Goal: Task Accomplishment & Management: Manage account settings

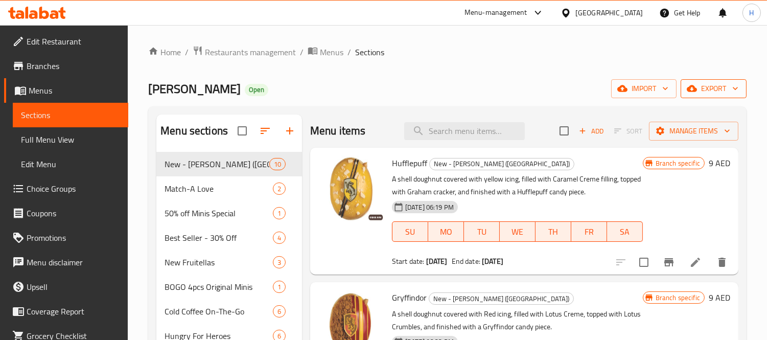
click at [706, 82] on span "export" at bounding box center [714, 88] width 50 height 13
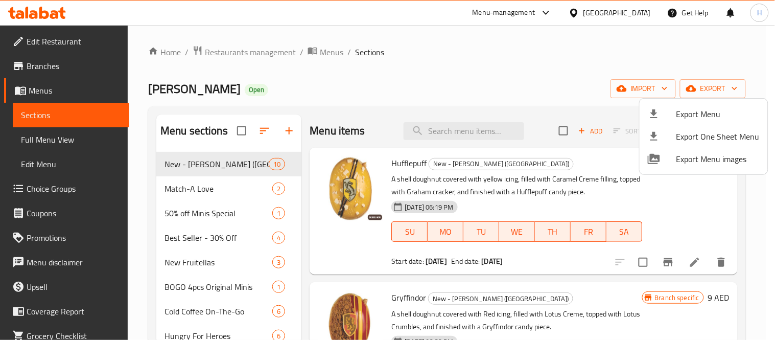
click at [697, 109] on span "Export Menu" at bounding box center [718, 114] width 83 height 12
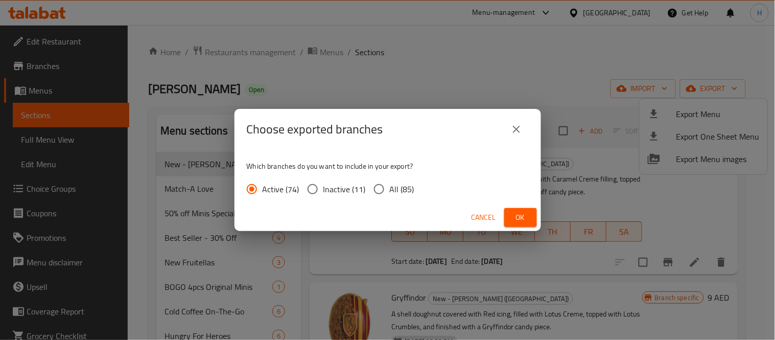
click at [412, 190] on span "All (85)" at bounding box center [402, 189] width 25 height 12
click at [390, 190] on input "All (85)" at bounding box center [378, 188] width 21 height 21
radio input "true"
click at [514, 214] on span "Ok" at bounding box center [520, 217] width 16 height 13
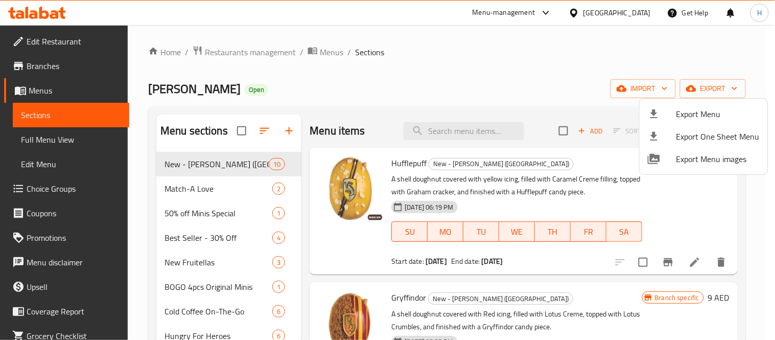
click at [267, 52] on div at bounding box center [387, 170] width 775 height 340
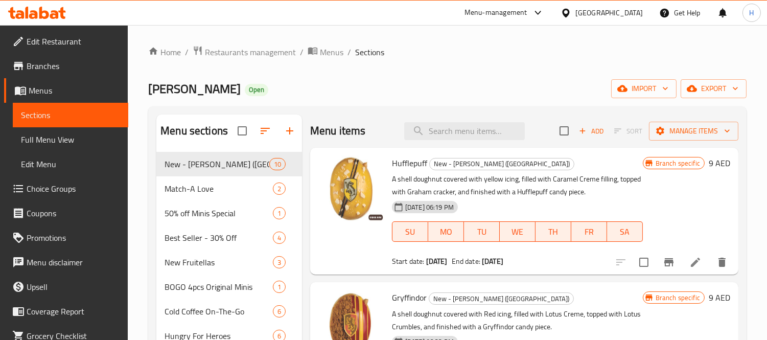
click at [57, 11] on icon at bounding box center [54, 14] width 9 height 9
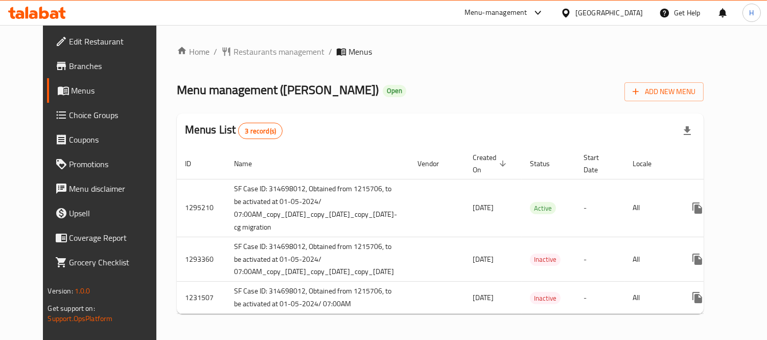
scroll to position [0, 67]
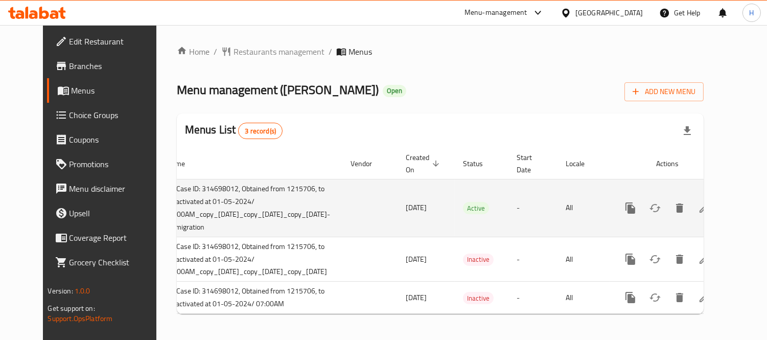
click at [709, 205] on icon "enhanced table" at bounding box center [704, 207] width 9 height 9
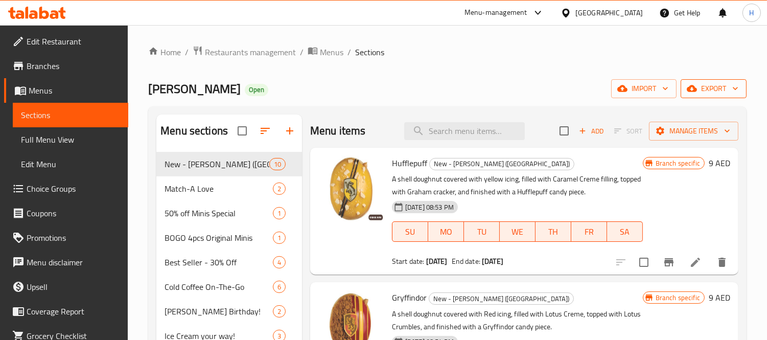
click at [719, 96] on button "export" at bounding box center [714, 88] width 66 height 19
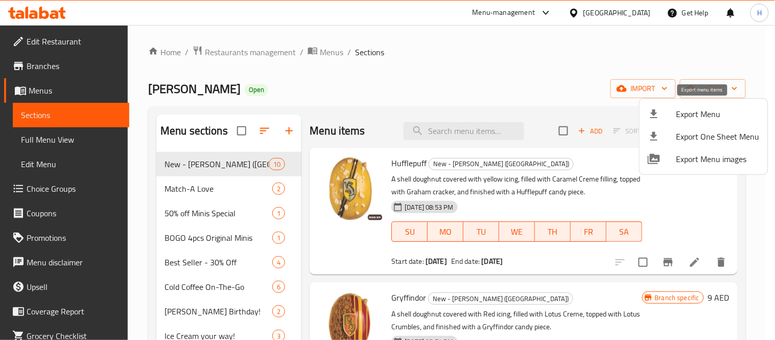
click at [691, 114] on span "Export Menu" at bounding box center [718, 114] width 83 height 12
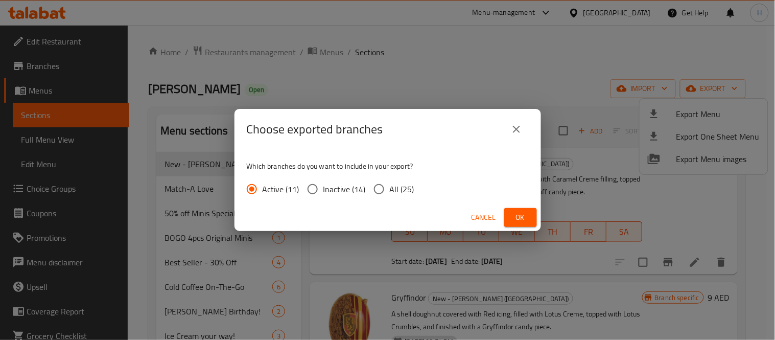
drag, startPoint x: 409, startPoint y: 193, endPoint x: 435, endPoint y: 200, distance: 26.5
click at [409, 193] on span "All (25)" at bounding box center [402, 189] width 25 height 12
click at [390, 193] on input "All (25)" at bounding box center [378, 188] width 21 height 21
radio input "true"
click at [522, 220] on span "Ok" at bounding box center [520, 217] width 16 height 13
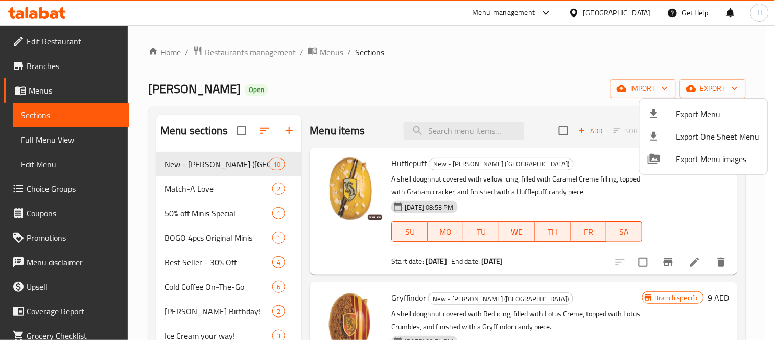
click at [182, 198] on div at bounding box center [387, 170] width 775 height 340
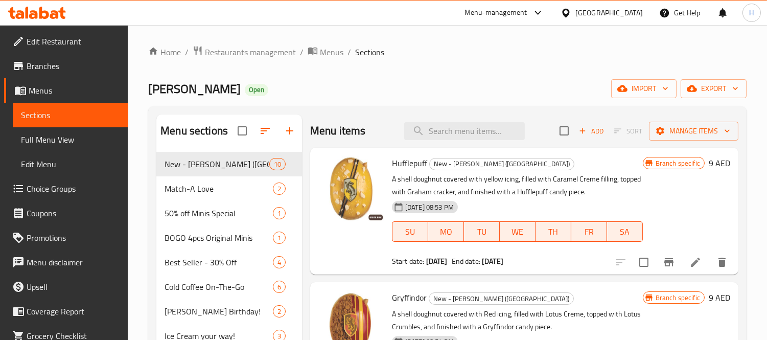
click at [182, 198] on div "Match-A Love 2" at bounding box center [229, 188] width 146 height 25
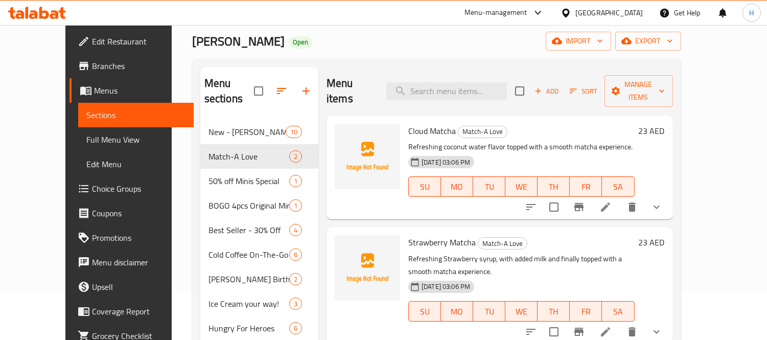
scroll to position [113, 0]
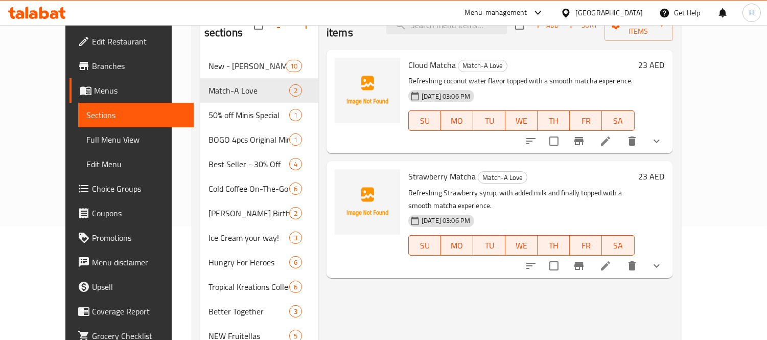
click at [663, 135] on icon "show more" at bounding box center [656, 141] width 12 height 12
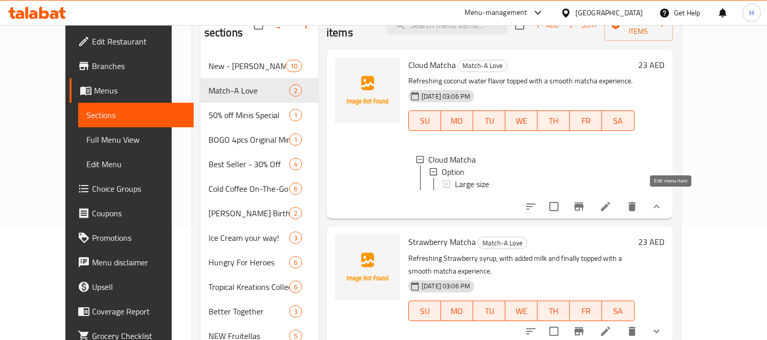
click at [612, 200] on icon at bounding box center [605, 206] width 12 height 12
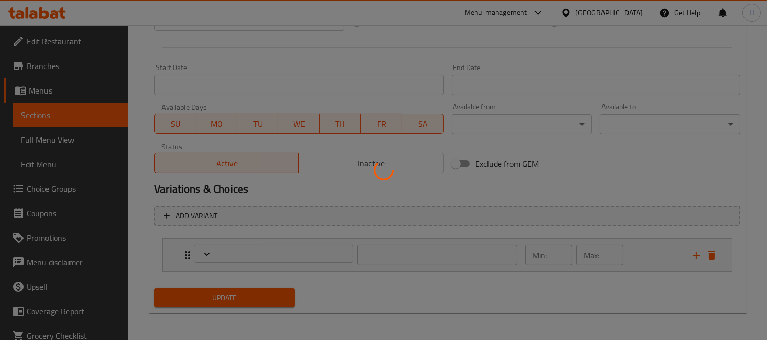
scroll to position [398, 0]
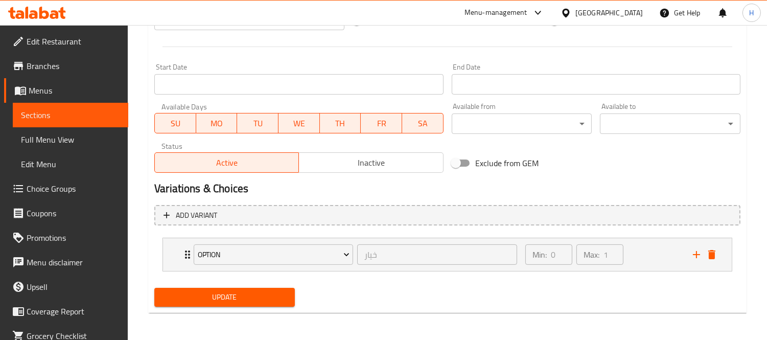
type input "خيار"
type input "0"
type input "1"
click at [50, 17] on icon at bounding box center [54, 14] width 9 height 9
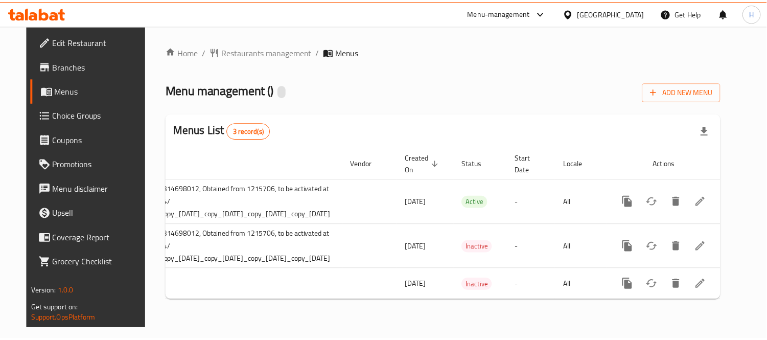
scroll to position [0, 118]
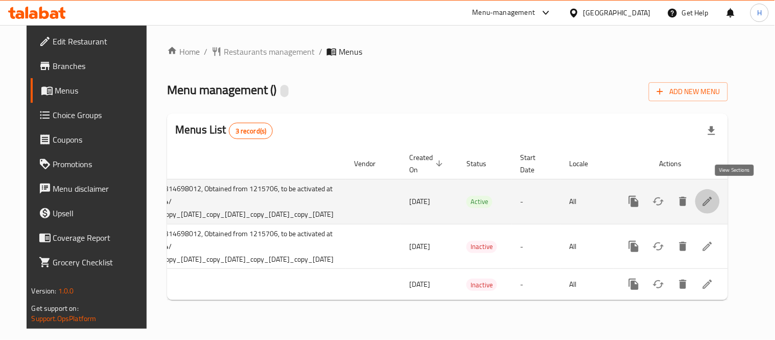
click at [714, 199] on icon "enhanced table" at bounding box center [708, 201] width 12 height 12
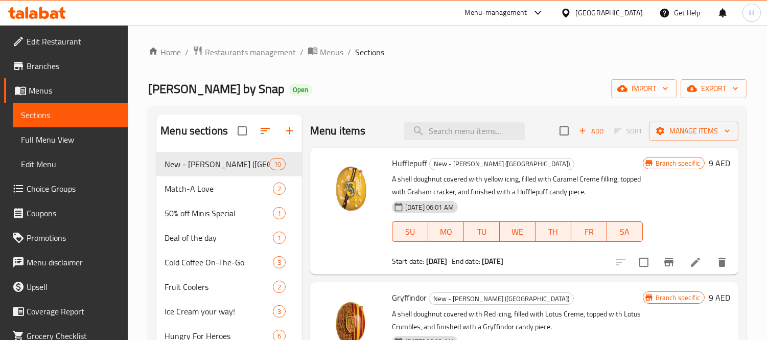
click at [727, 91] on span "export" at bounding box center [714, 88] width 50 height 13
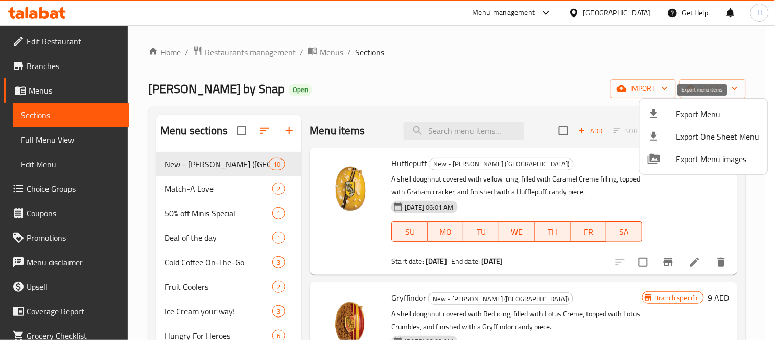
click at [693, 111] on span "Export Menu" at bounding box center [718, 114] width 83 height 12
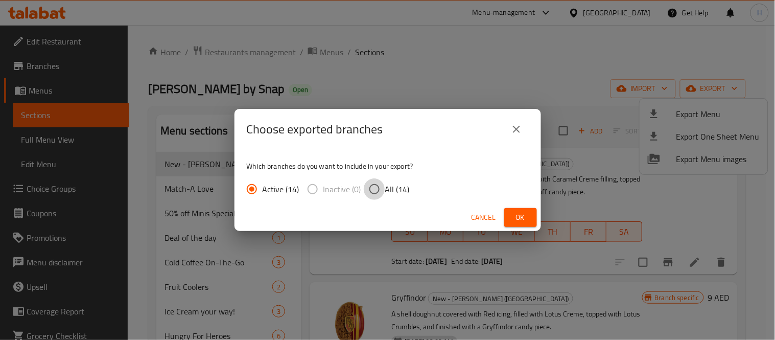
click at [372, 193] on input "All (14)" at bounding box center [374, 188] width 21 height 21
radio input "true"
click at [525, 211] on span "Ok" at bounding box center [520, 217] width 16 height 13
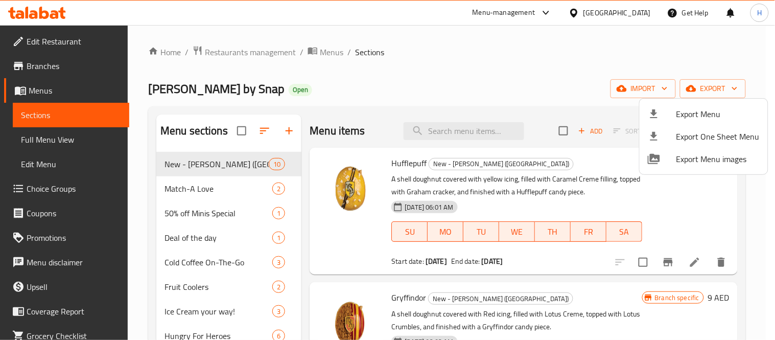
click at [55, 15] on div at bounding box center [387, 170] width 775 height 340
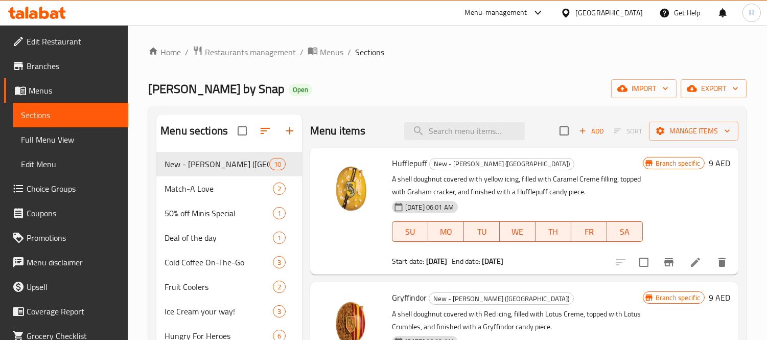
click at [41, 11] on icon at bounding box center [44, 13] width 10 height 12
